Goal: Information Seeking & Learning: Learn about a topic

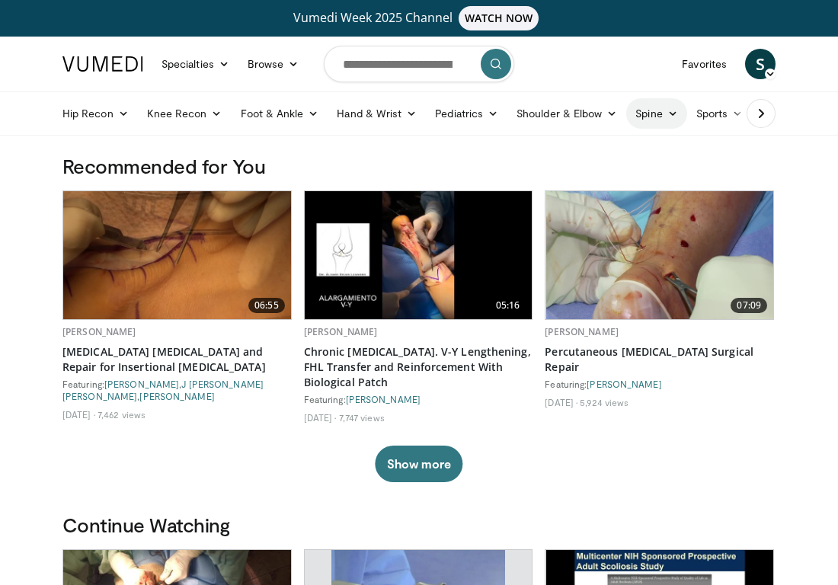
click at [670, 117] on icon at bounding box center [672, 113] width 11 height 11
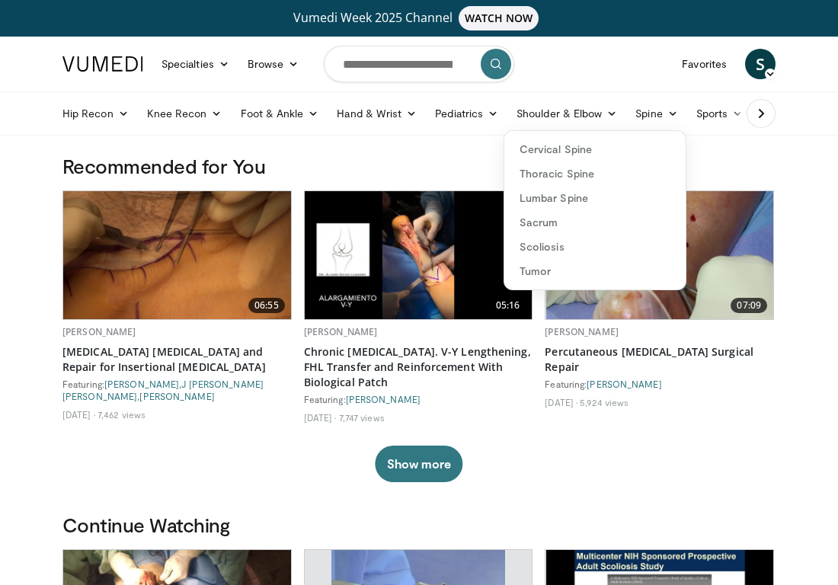
click at [738, 113] on div at bounding box center [758, 113] width 53 height 43
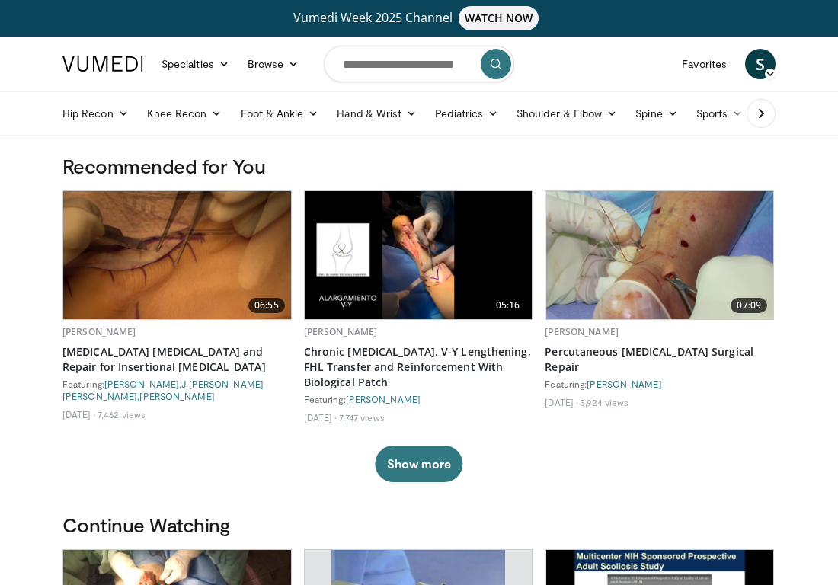
click at [738, 113] on div at bounding box center [758, 113] width 53 height 43
click at [735, 114] on div at bounding box center [758, 113] width 53 height 43
click at [739, 110] on div at bounding box center [758, 113] width 53 height 43
click at [760, 113] on icon at bounding box center [761, 113] width 15 height 15
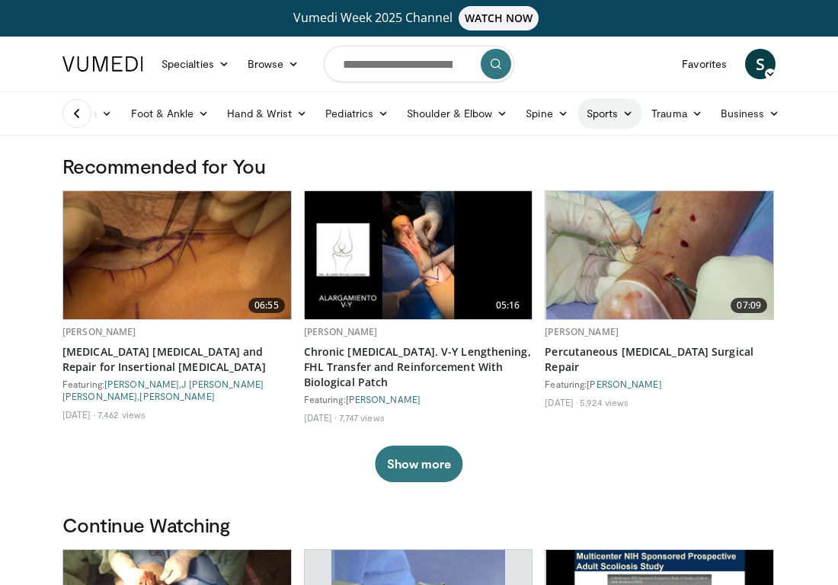
click at [633, 113] on link "Sports" at bounding box center [611, 113] width 66 height 30
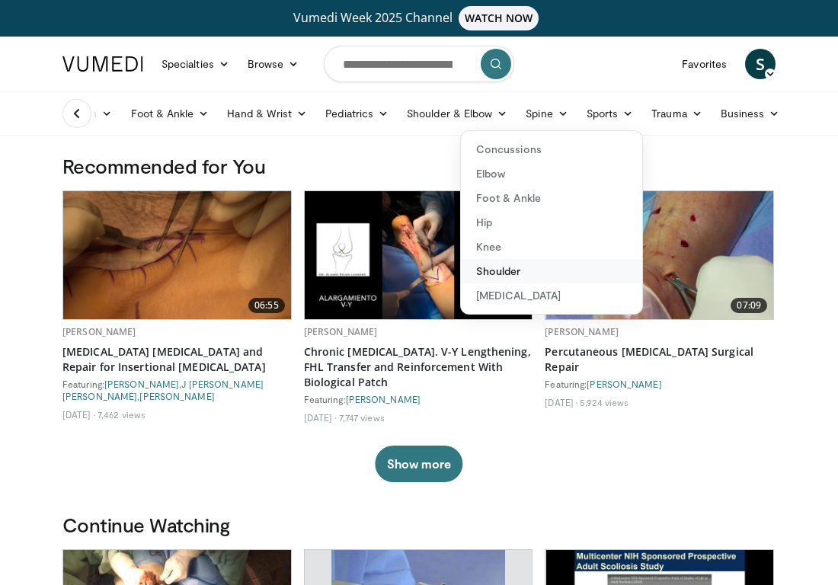
click at [491, 270] on link "Shoulder" at bounding box center [551, 271] width 181 height 24
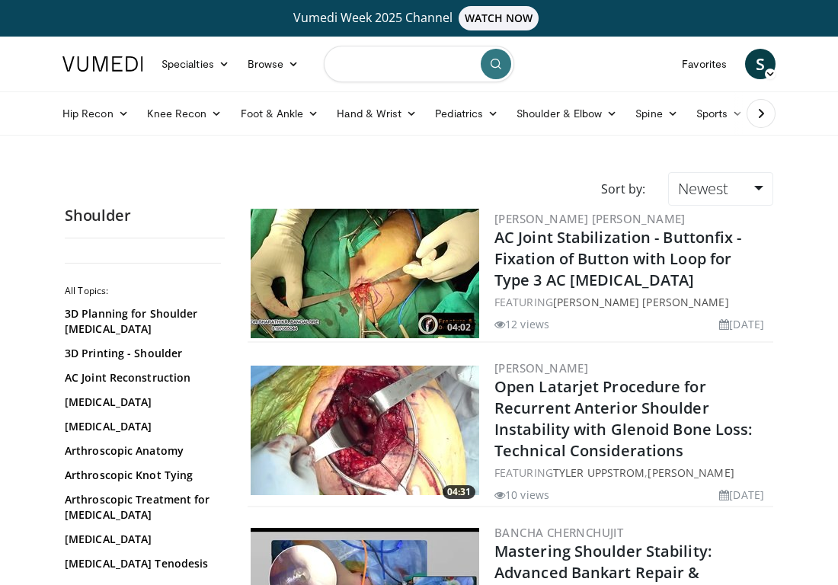
click at [349, 68] on input "Search topics, interventions" at bounding box center [419, 64] width 190 height 37
type input "*"
type input "**********"
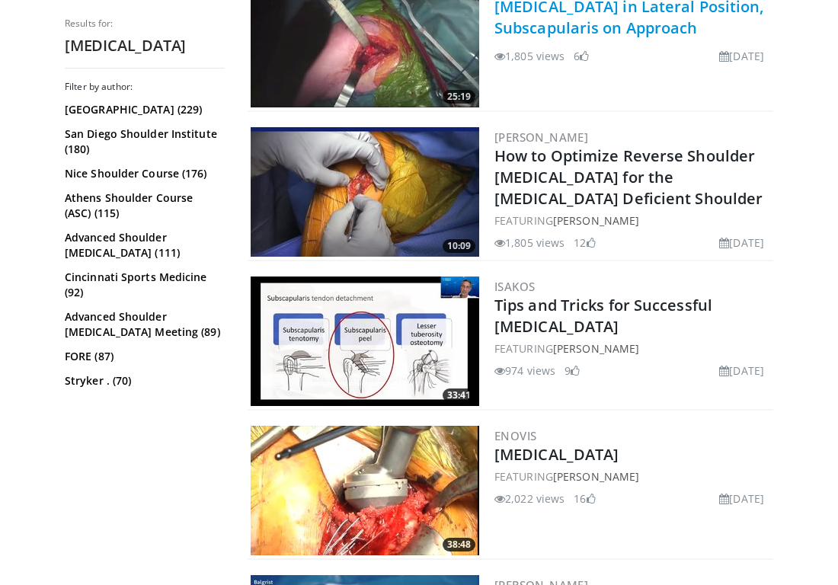
scroll to position [995, 0]
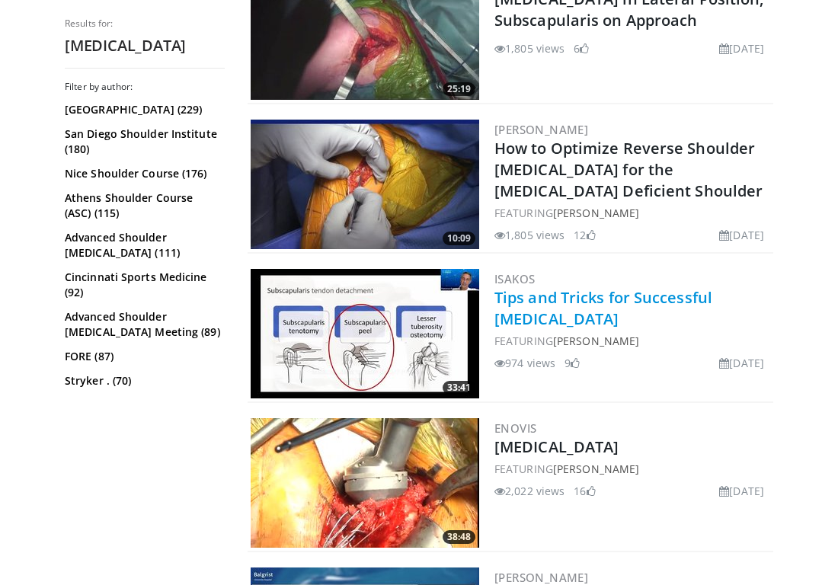
click at [522, 309] on link "Tips and Tricks for Successful [MEDICAL_DATA]" at bounding box center [603, 308] width 218 height 42
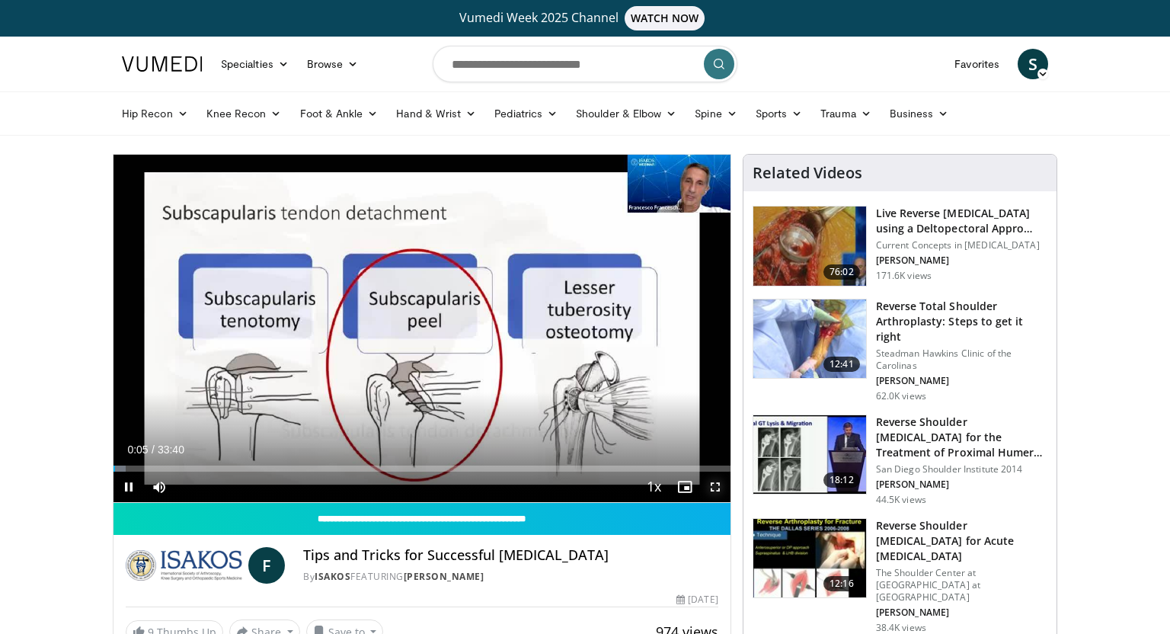
click at [710, 489] on span "Video Player" at bounding box center [715, 487] width 30 height 30
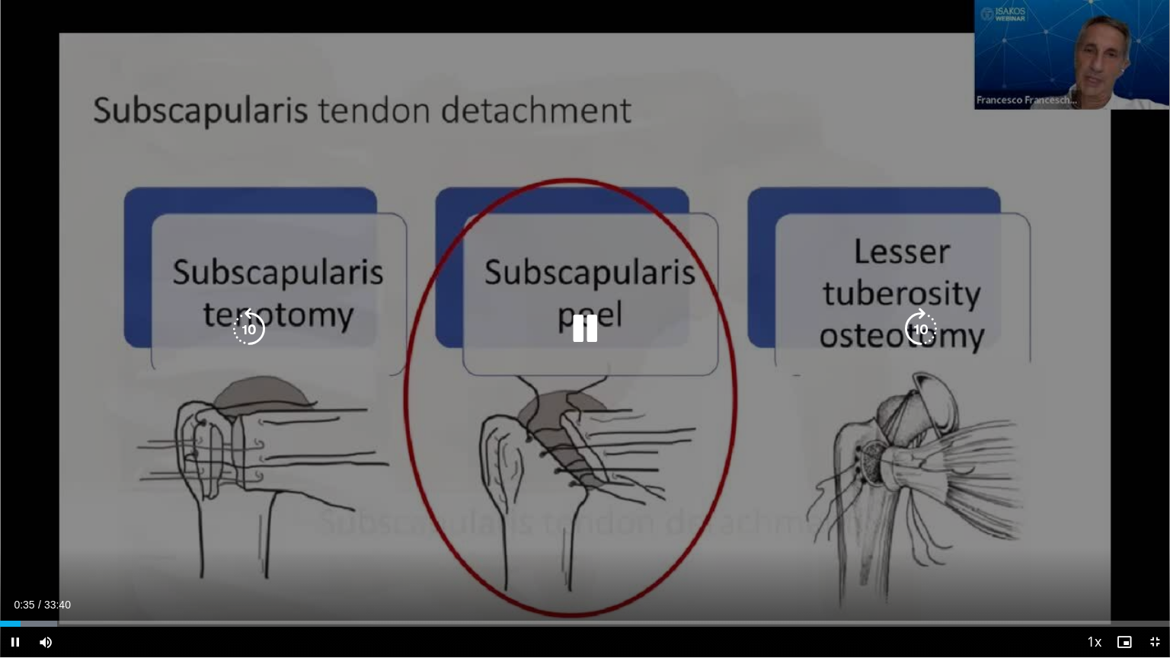
click at [589, 325] on icon "Video Player" at bounding box center [585, 329] width 43 height 43
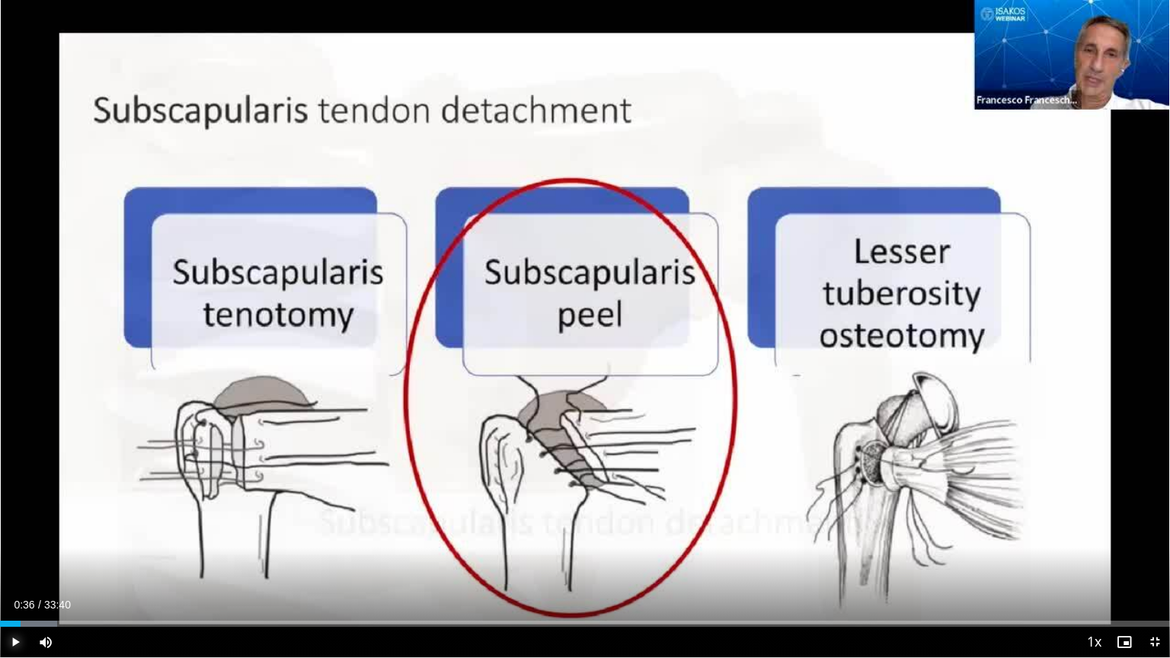
click at [18, 584] on span "Video Player" at bounding box center [15, 642] width 30 height 30
click at [62, 584] on div "Progress Bar" at bounding box center [43, 624] width 51 height 6
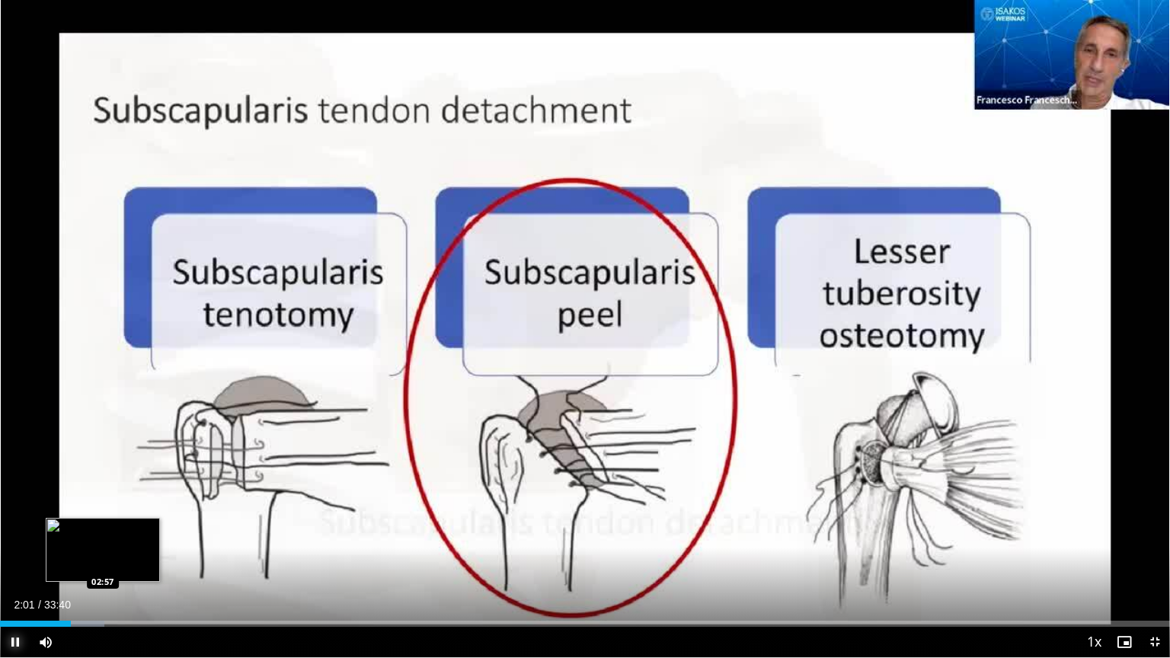
click at [103, 584] on div "Loaded : 8.91% 02:02 02:57" at bounding box center [585, 620] width 1170 height 14
click at [130, 584] on div "Loaded : 8.91% 02:57 03:46" at bounding box center [585, 624] width 1170 height 6
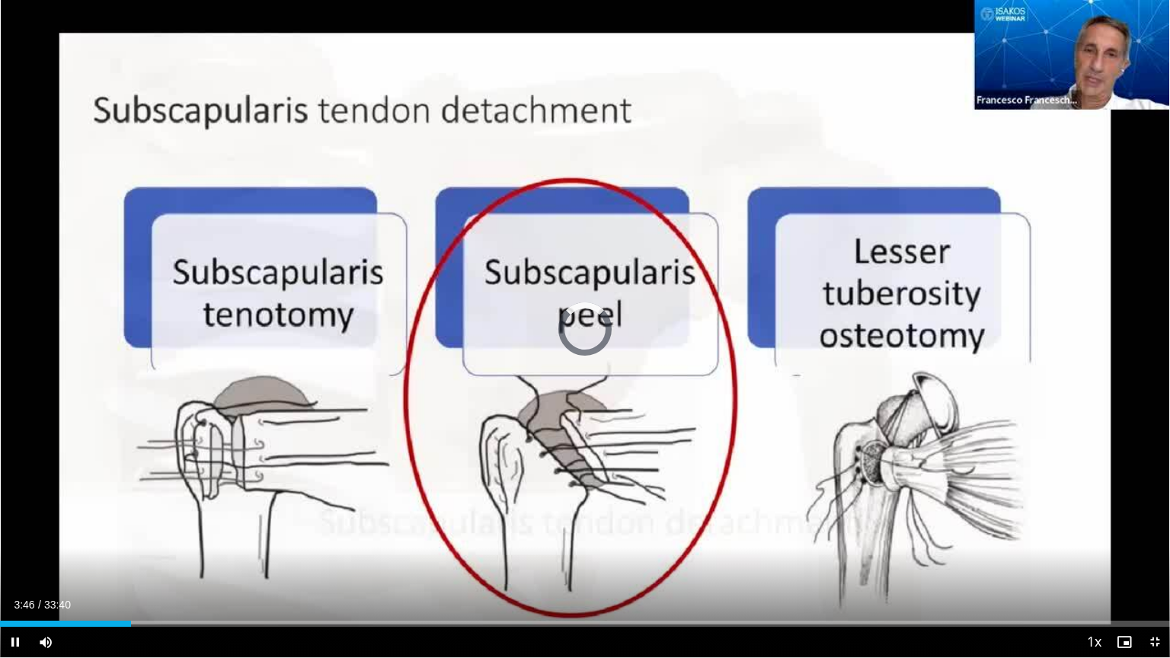
click at [163, 584] on div "Current Time 3:46 / Duration 33:40 Pause Skip Backward Skip Forward Mute Loaded…" at bounding box center [585, 642] width 1170 height 30
click at [167, 584] on div "Loaded : 0.00% 03:46 04:49" at bounding box center [585, 624] width 1170 height 6
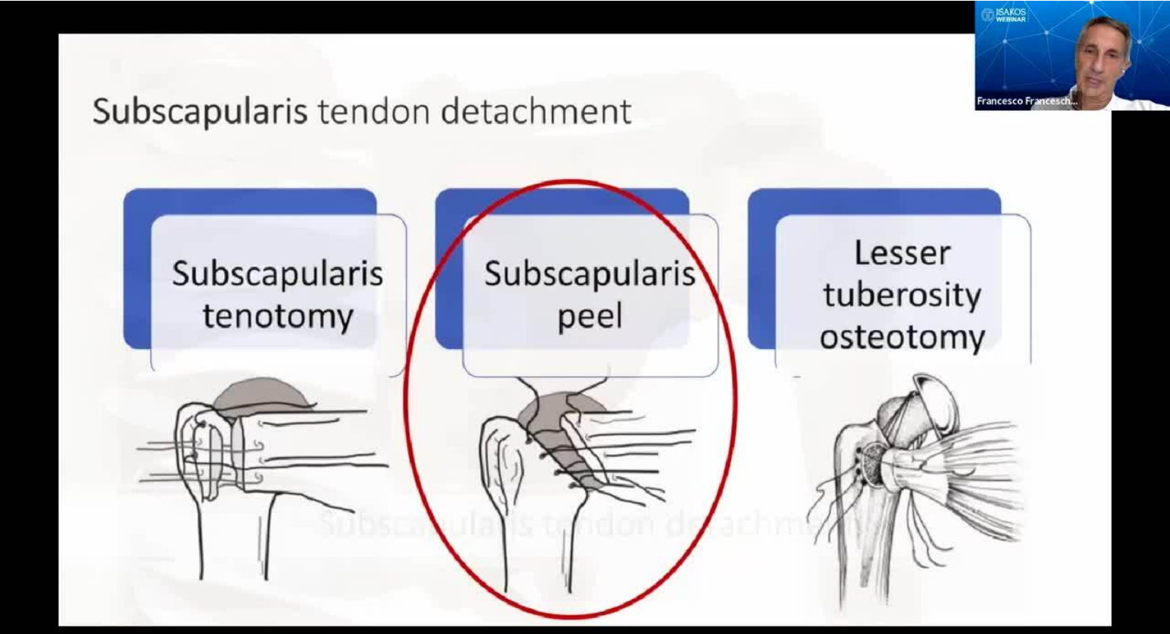
scroll to position [27, 0]
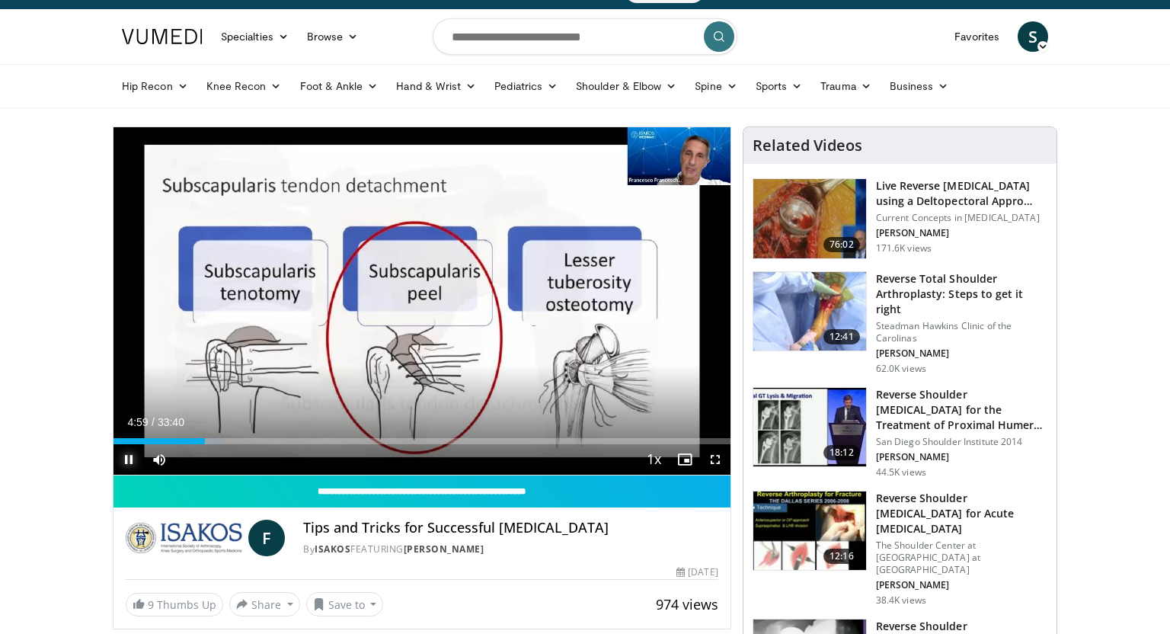
click at [126, 457] on span "Video Player" at bounding box center [129, 459] width 30 height 30
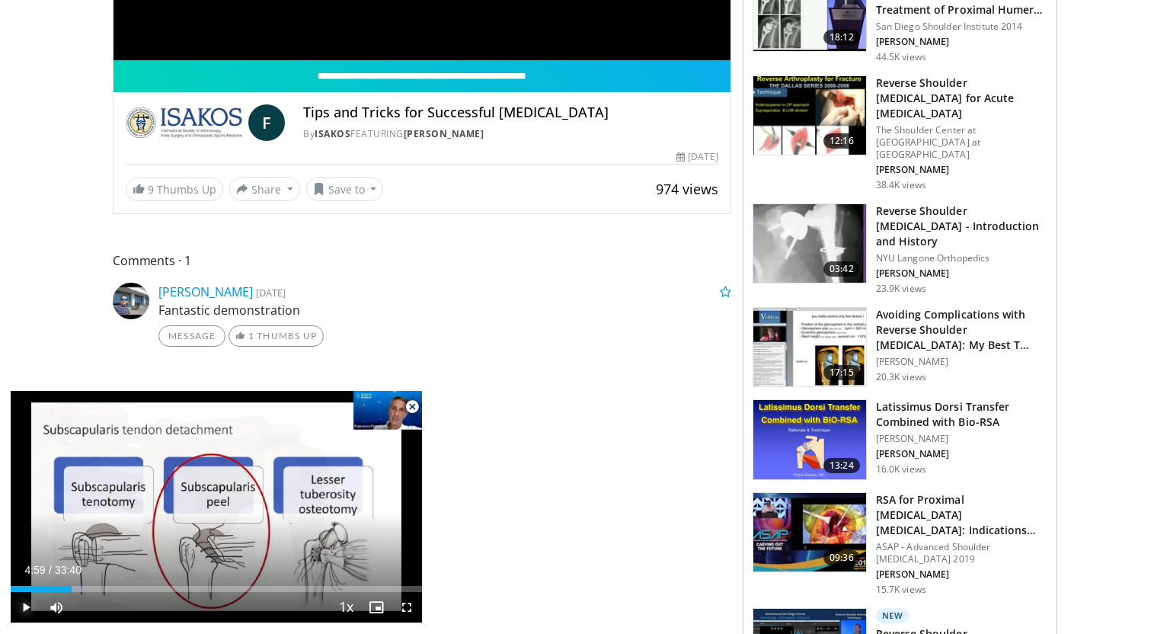
scroll to position [445, 0]
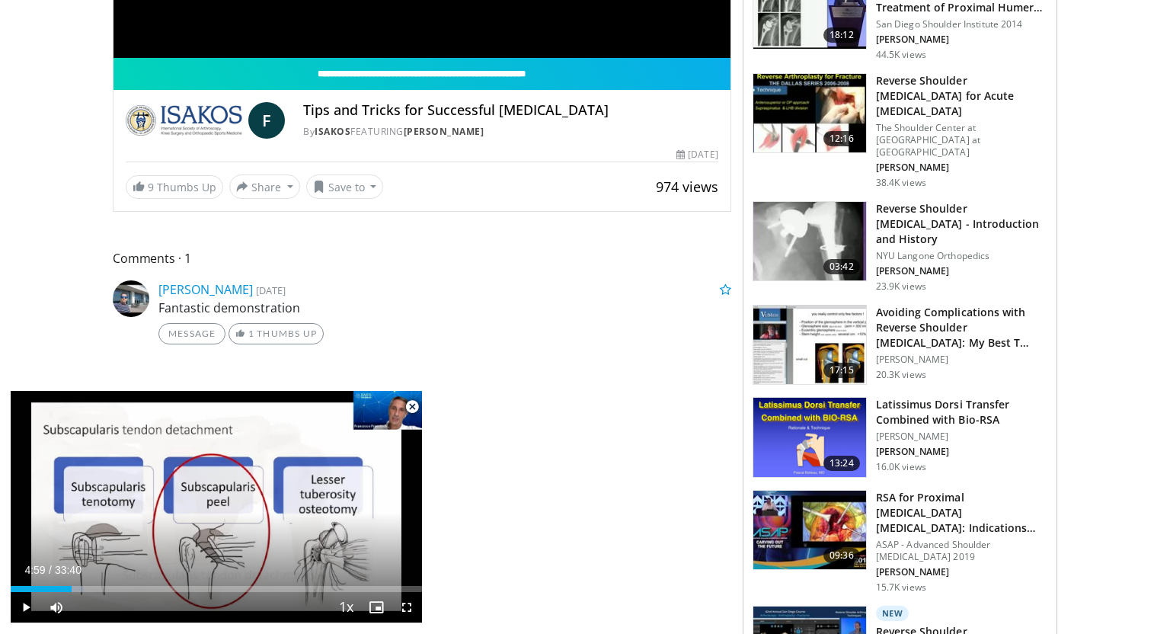
click at [409, 407] on span "Video Player" at bounding box center [412, 407] width 30 height 30
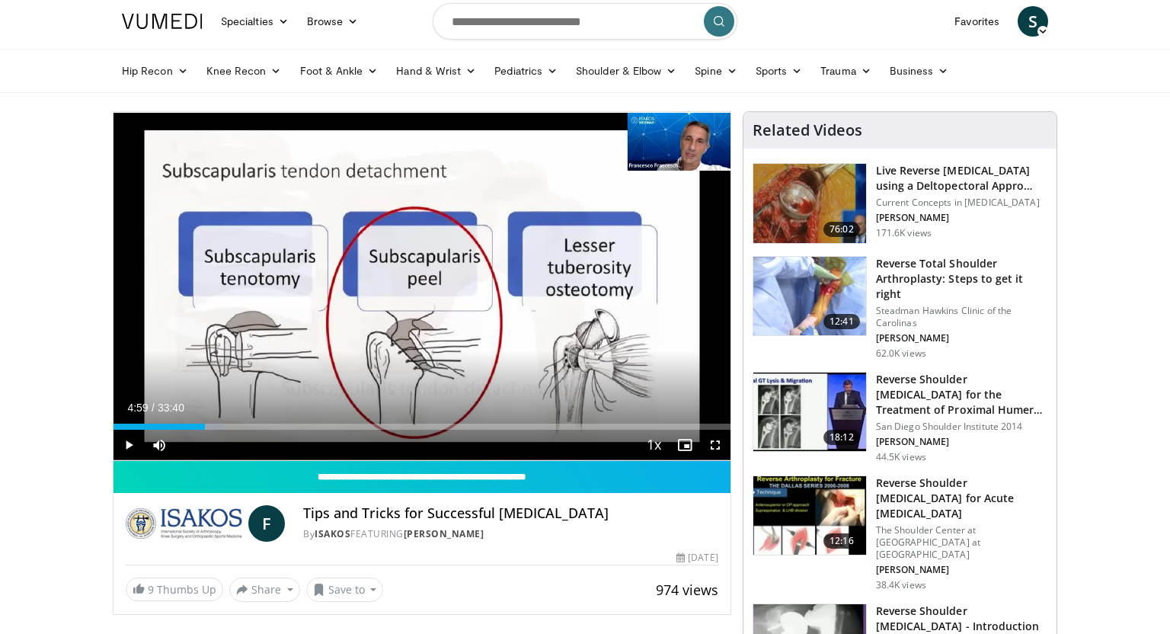
scroll to position [0, 0]
